Goal: Check status: Check status

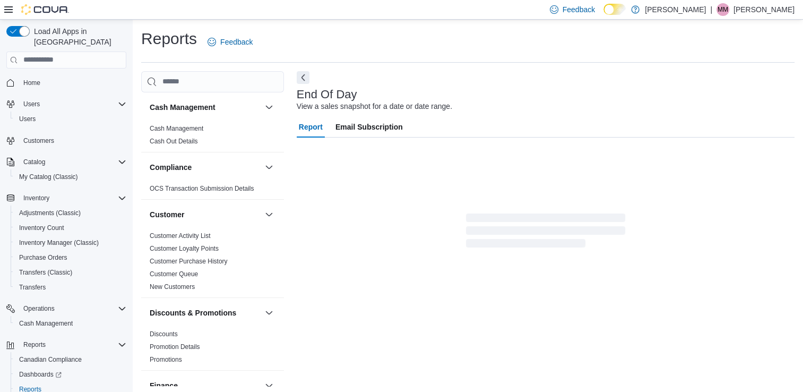
scroll to position [3, 0]
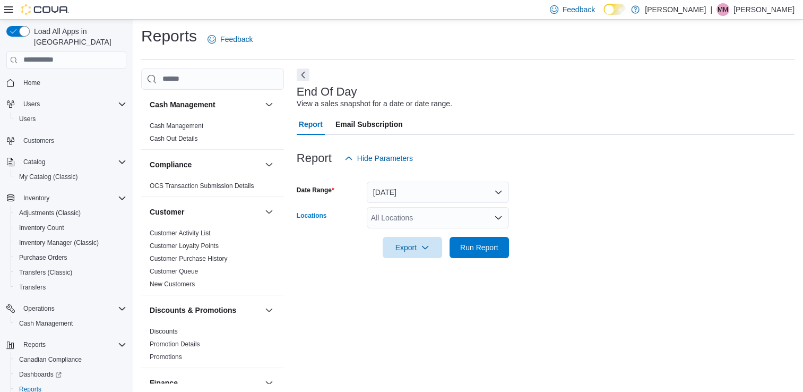
click at [382, 221] on div "All Locations" at bounding box center [438, 217] width 142 height 21
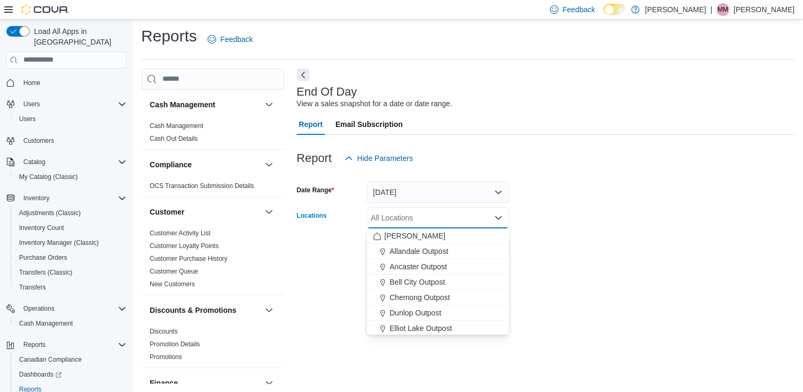
type input "*"
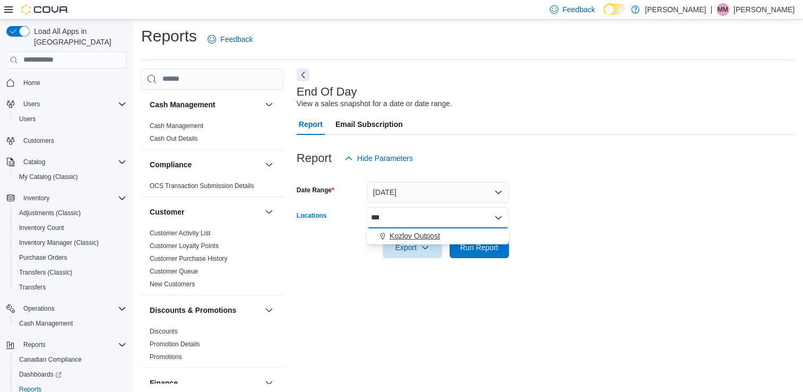
type input "***"
click at [392, 228] on button "Kozlov Outpost" at bounding box center [438, 235] width 142 height 15
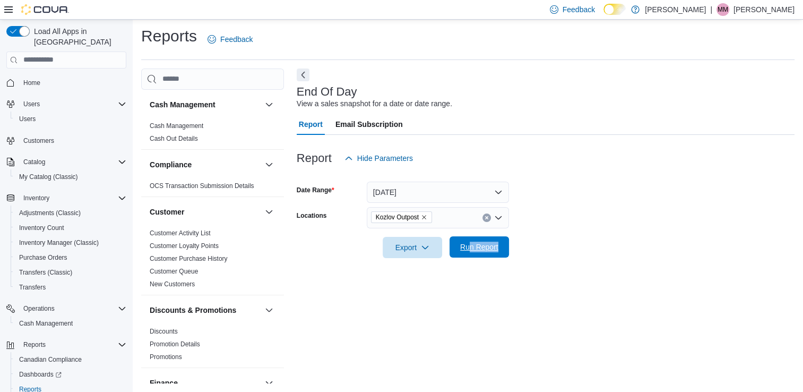
drag, startPoint x: 575, startPoint y: 262, endPoint x: 470, endPoint y: 247, distance: 105.7
click at [470, 247] on div "Report Hide Parameters Date Range Today Locations Kozlov Outpost Export Run Rep…" at bounding box center [546, 203] width 498 height 136
click at [470, 247] on span "Run Report" at bounding box center [479, 247] width 38 height 11
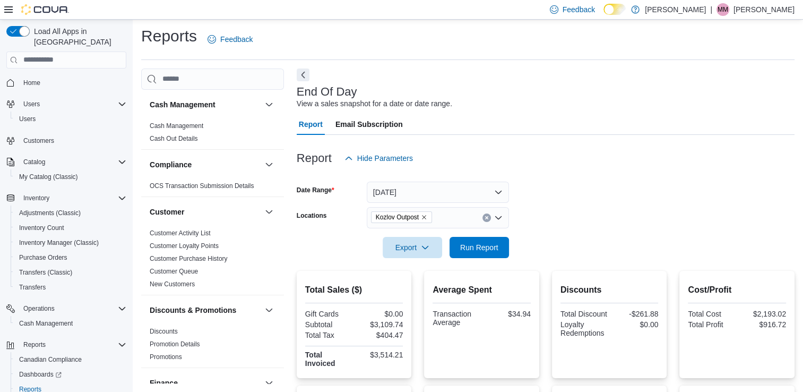
click at [484, 323] on div "Transaction Average $34.94" at bounding box center [482, 317] width 98 height 17
